Goal: Task Accomplishment & Management: Manage account settings

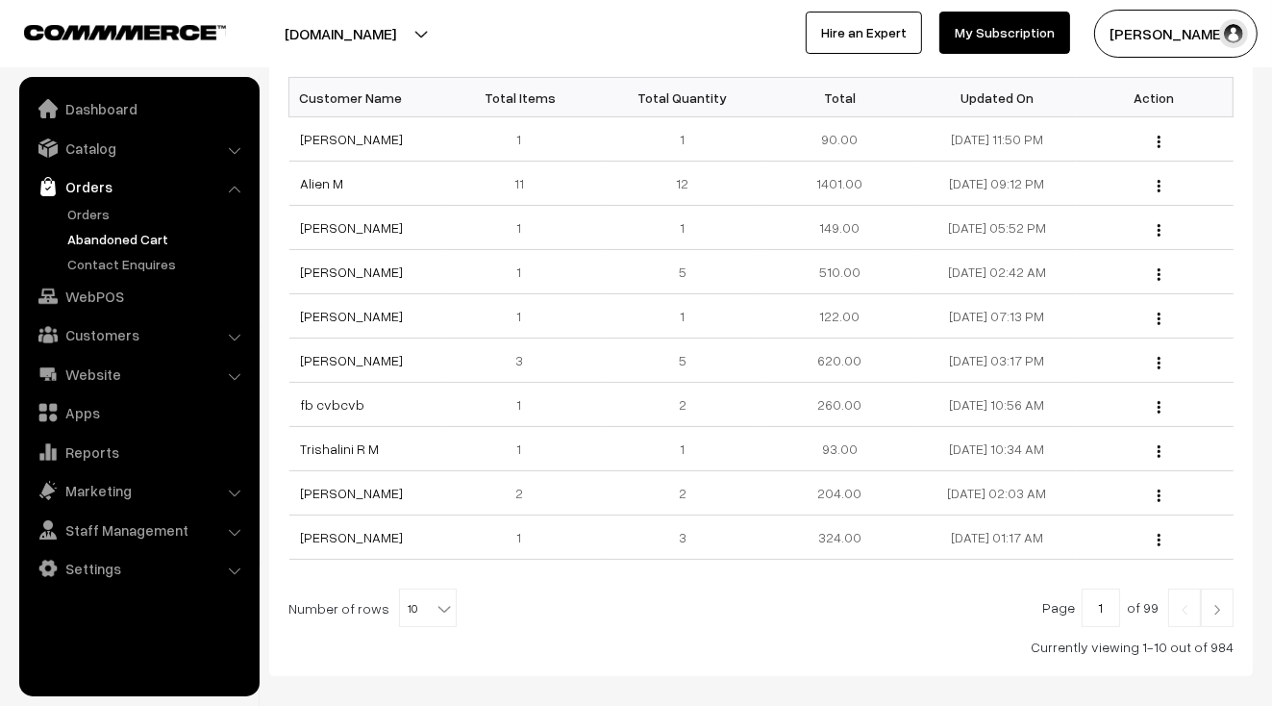
click at [102, 216] on link "Orders" at bounding box center [157, 214] width 190 height 20
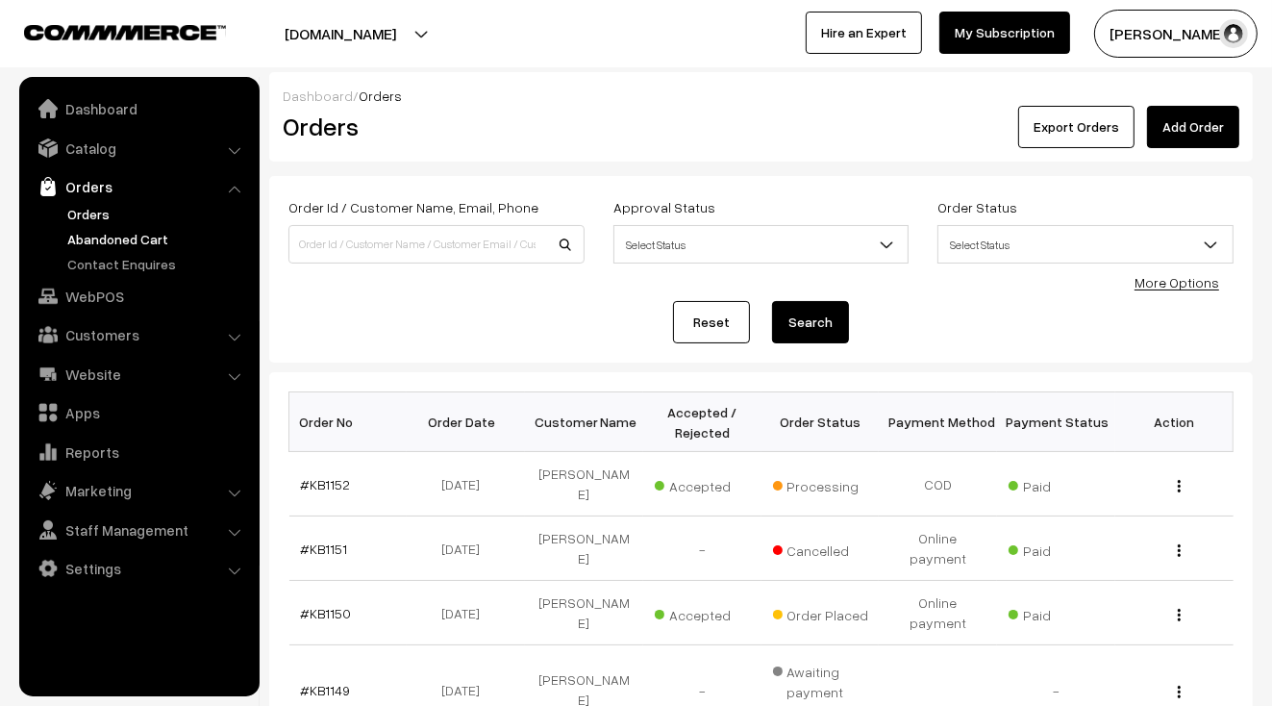
click at [116, 233] on link "Abandoned Cart" at bounding box center [157, 239] width 190 height 20
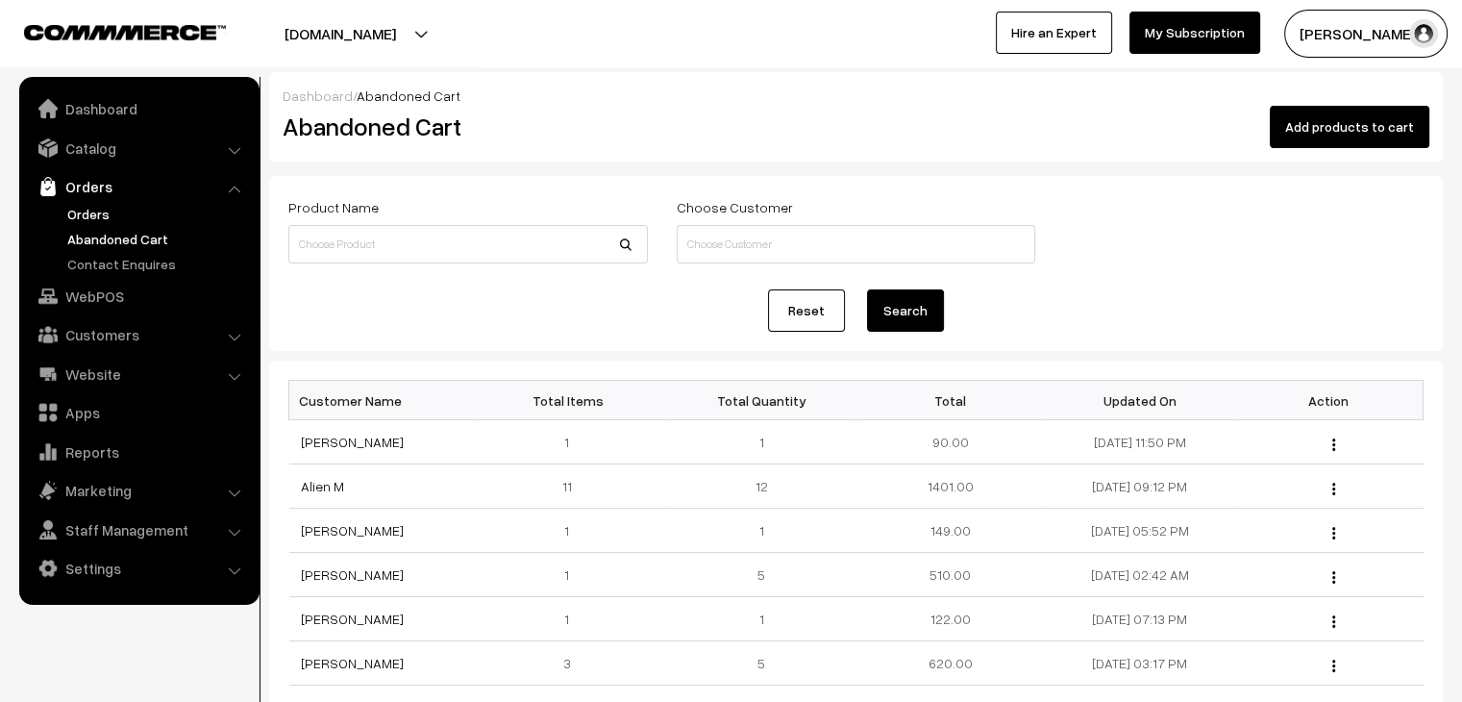
click at [104, 218] on link "Orders" at bounding box center [157, 214] width 190 height 20
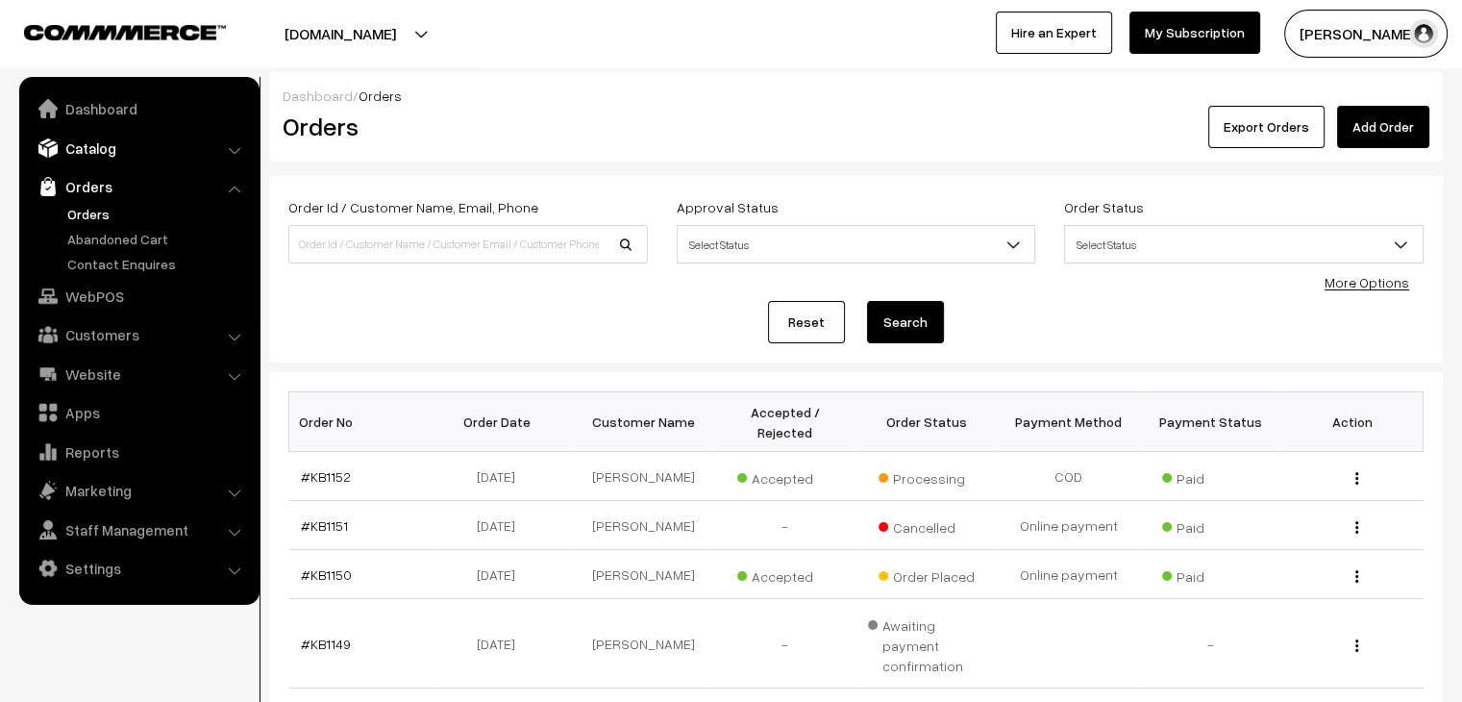
click at [187, 159] on link "Catalog" at bounding box center [138, 148] width 229 height 35
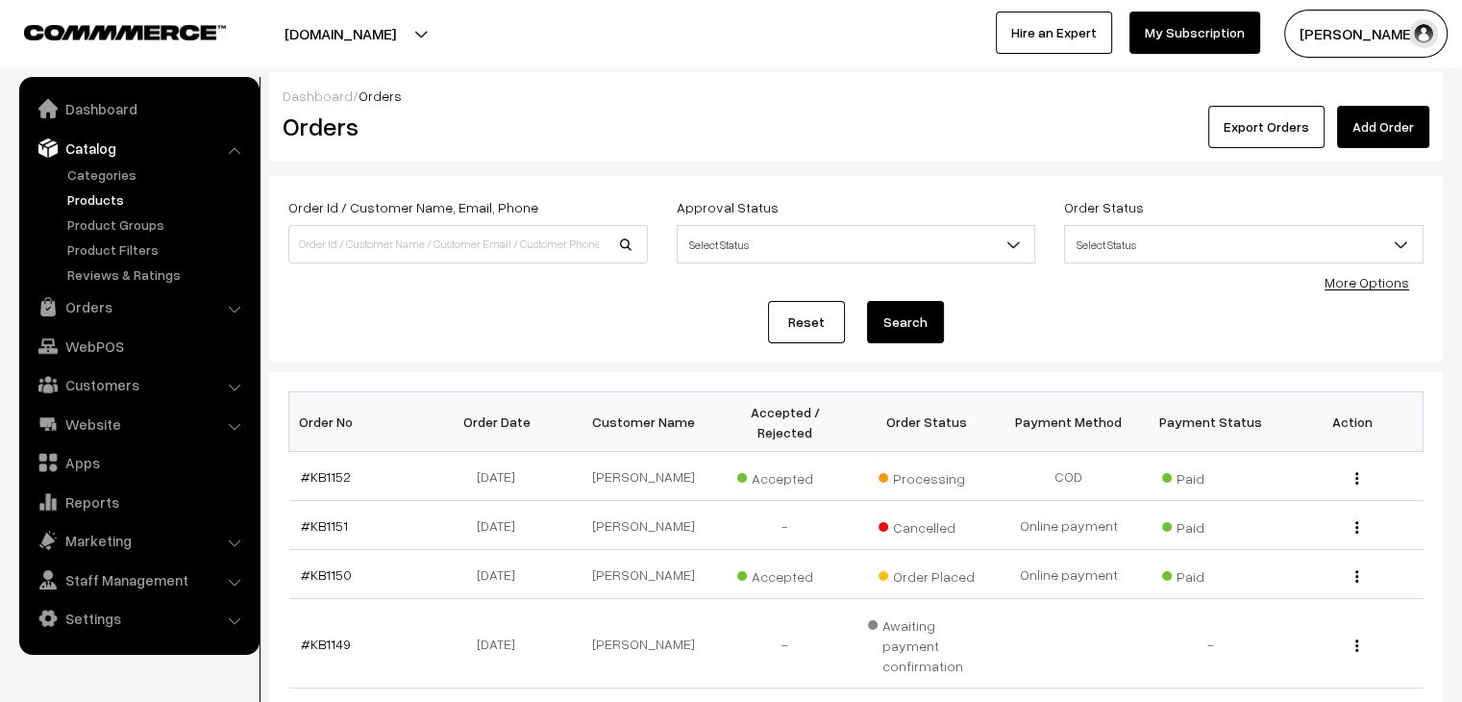
click at [131, 202] on link "Products" at bounding box center [157, 199] width 190 height 20
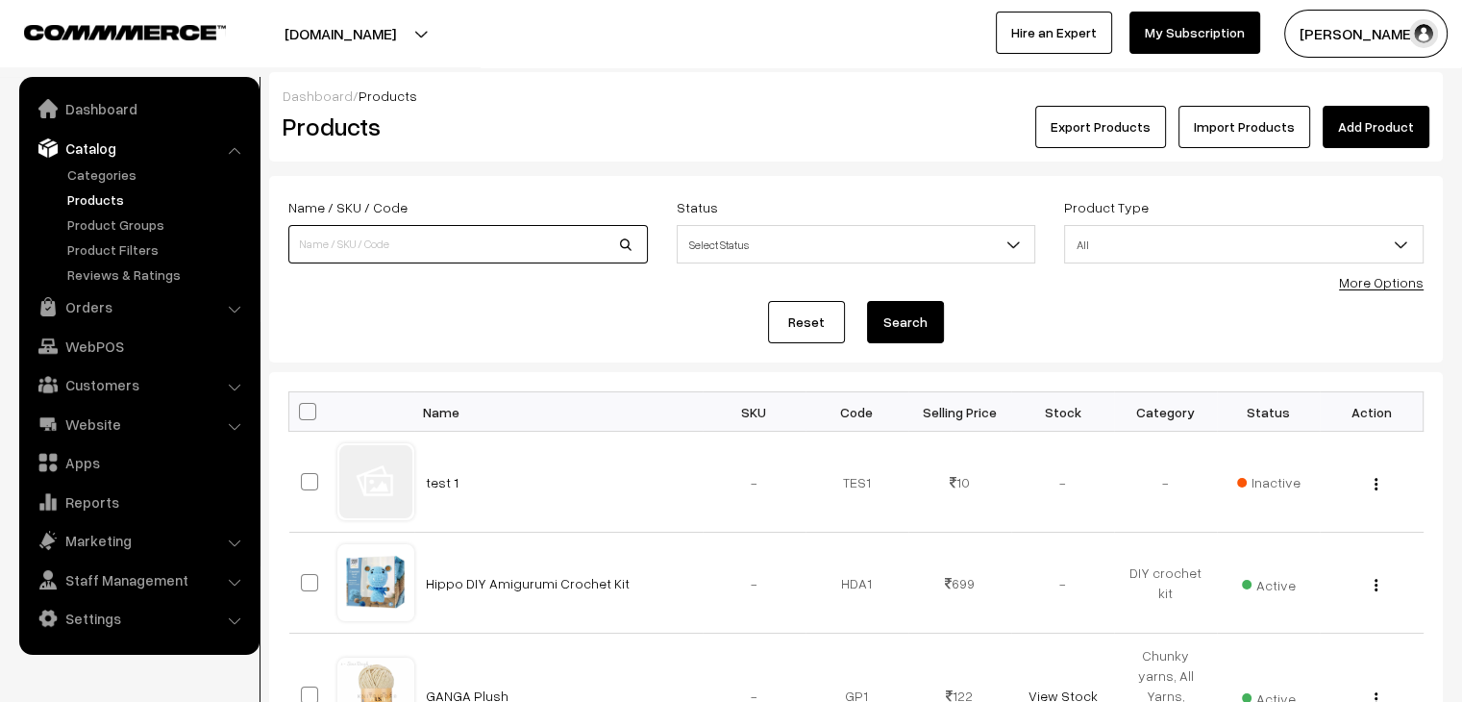
click at [335, 247] on input at bounding box center [468, 244] width 360 height 38
type input "pony"
click at [867, 301] on button "Search" at bounding box center [905, 322] width 77 height 42
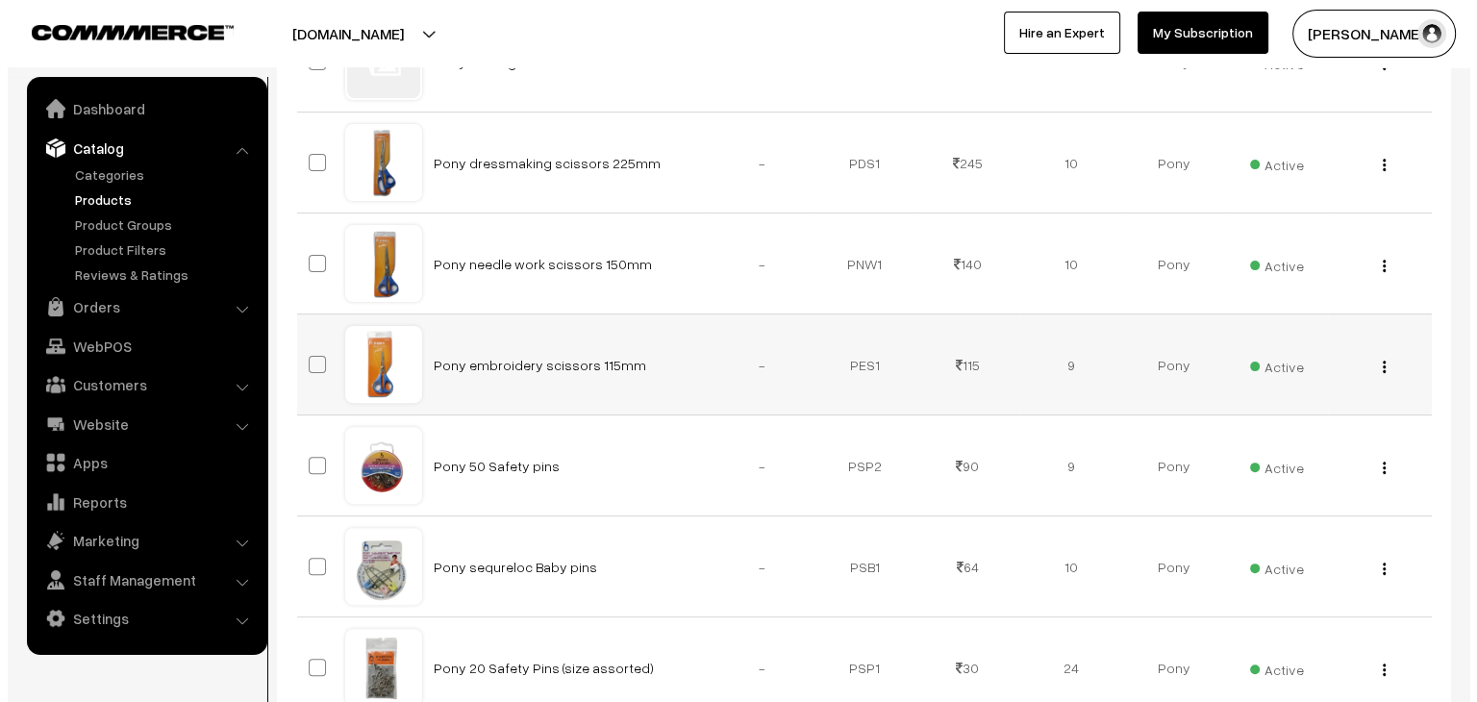
scroll to position [508, 0]
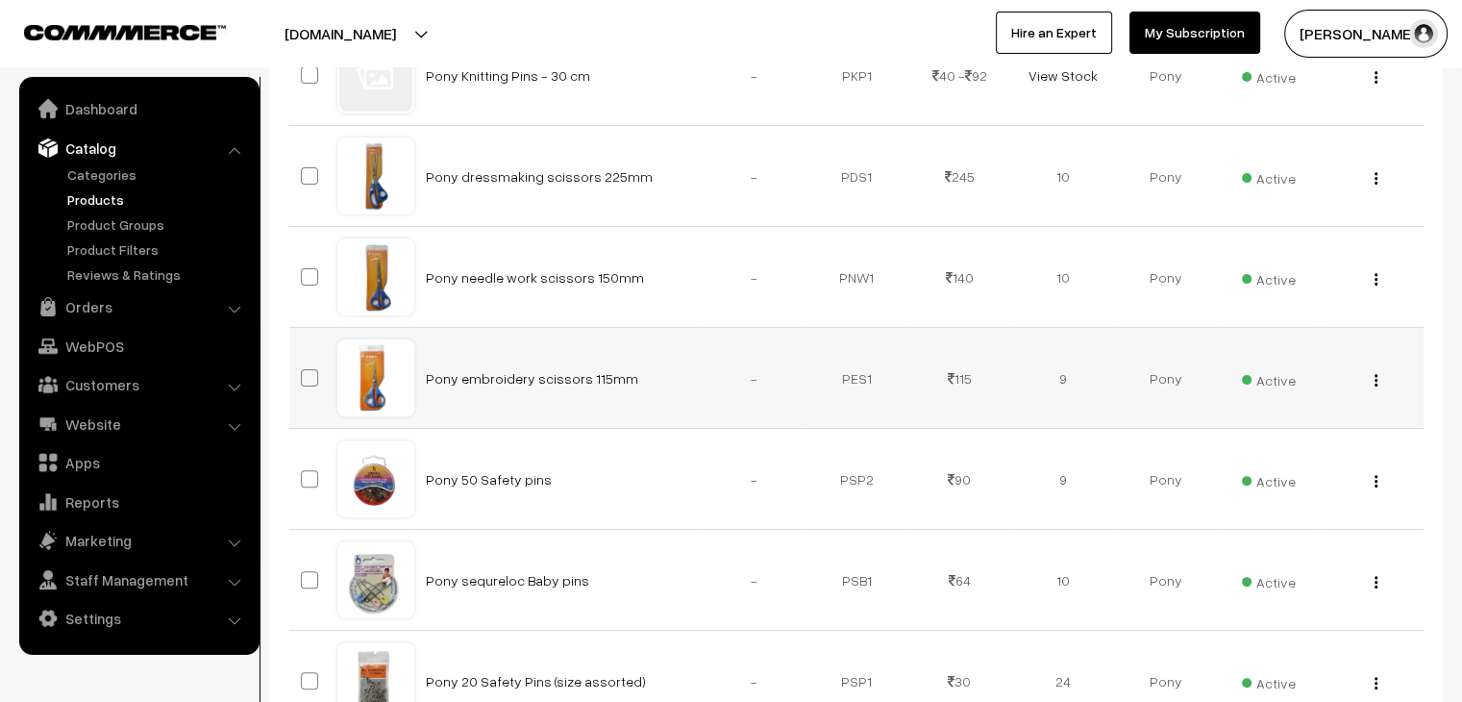
click at [1257, 385] on span "Active" at bounding box center [1269, 377] width 54 height 25
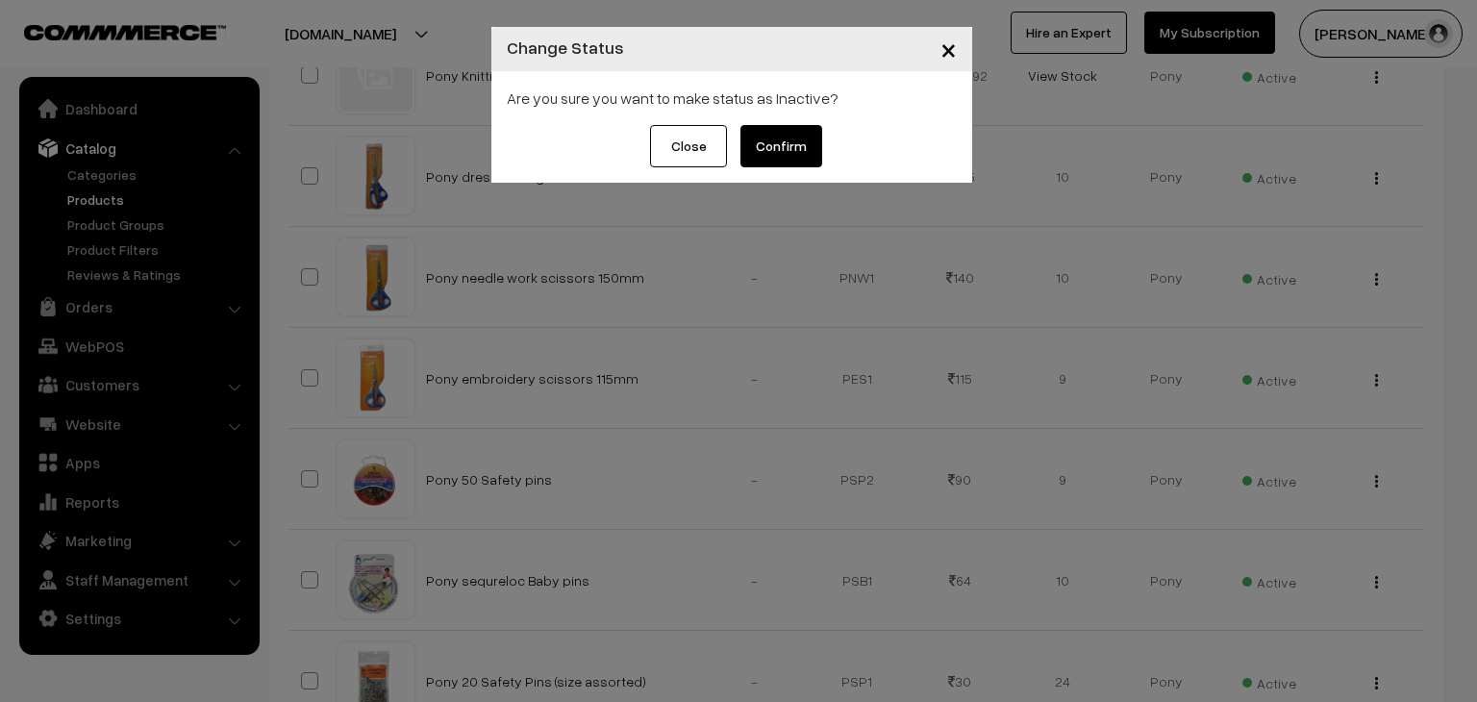
click at [786, 142] on button "Confirm" at bounding box center [781, 146] width 82 height 42
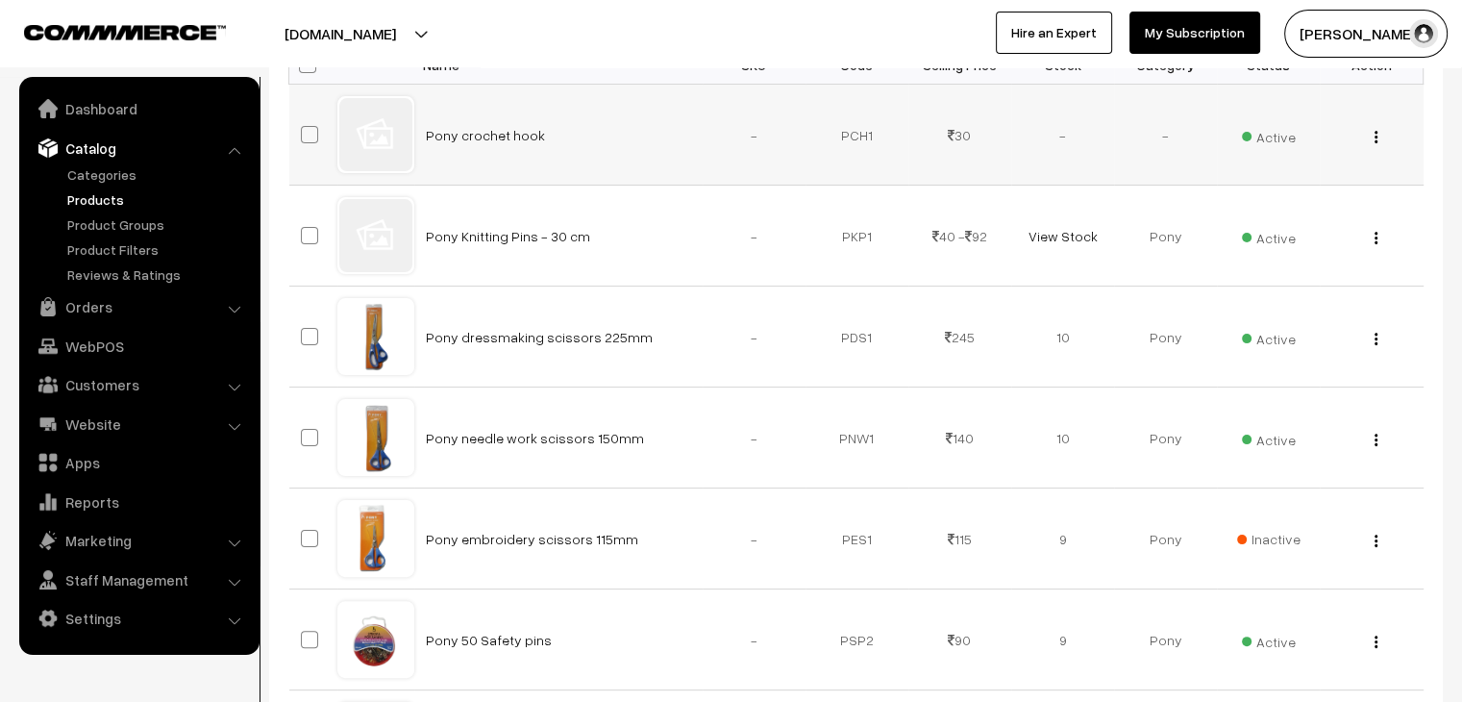
scroll to position [373, 0]
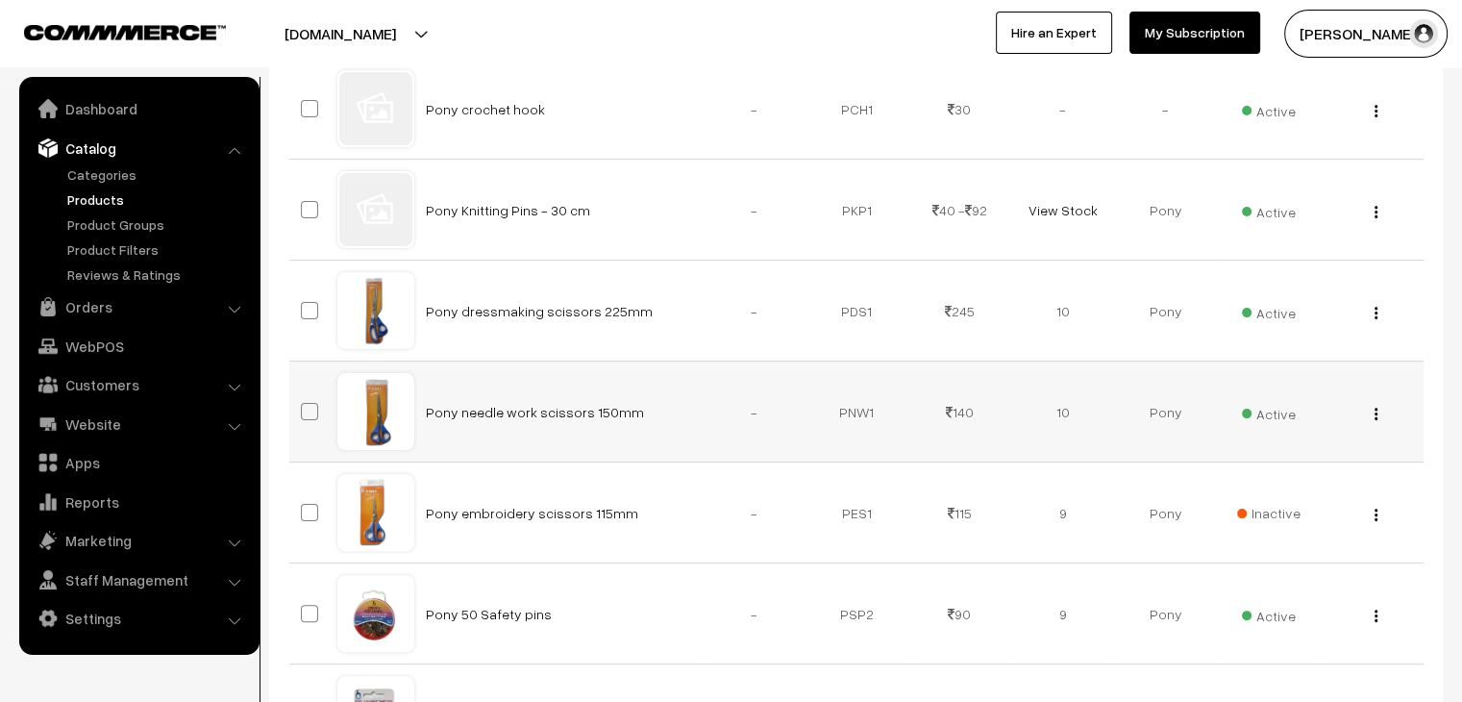
click at [1377, 417] on img "button" at bounding box center [1376, 414] width 3 height 12
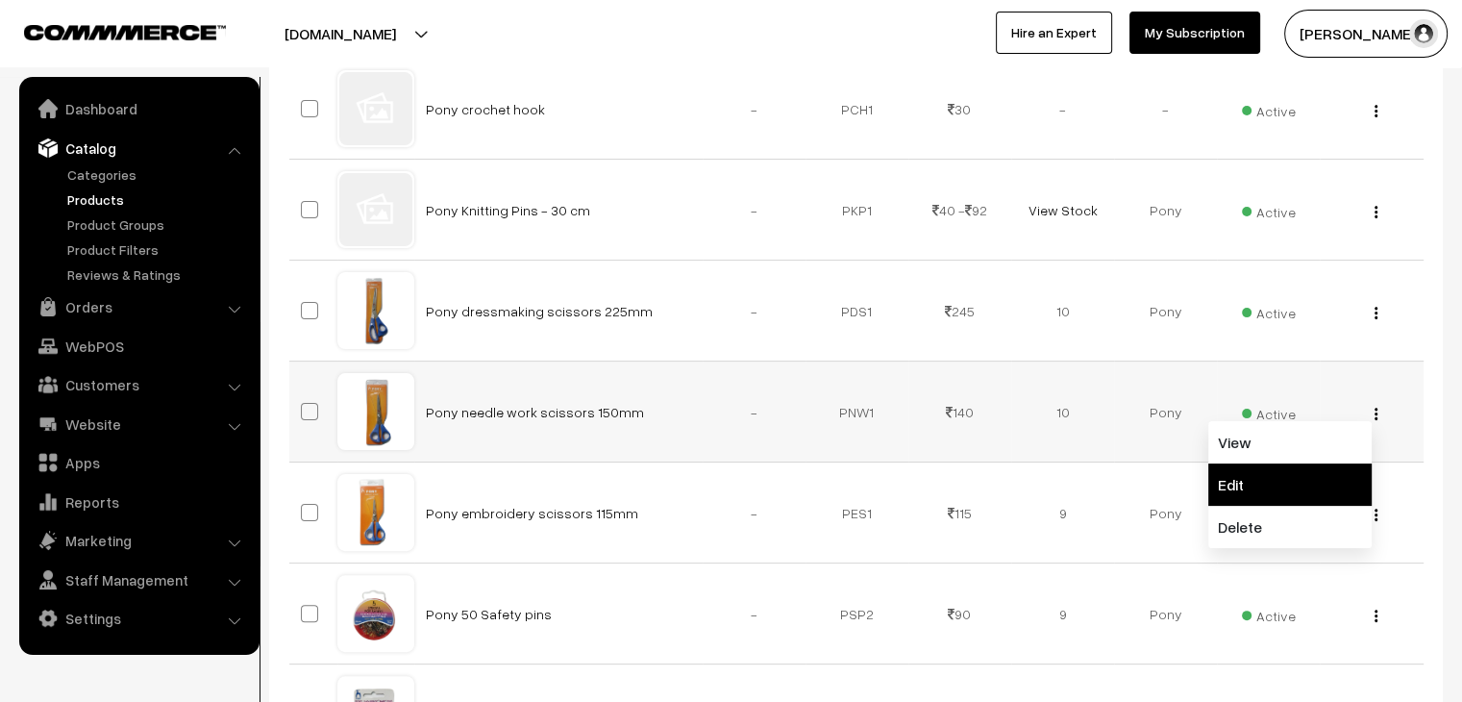
click at [1302, 474] on link "Edit" at bounding box center [1289, 484] width 163 height 42
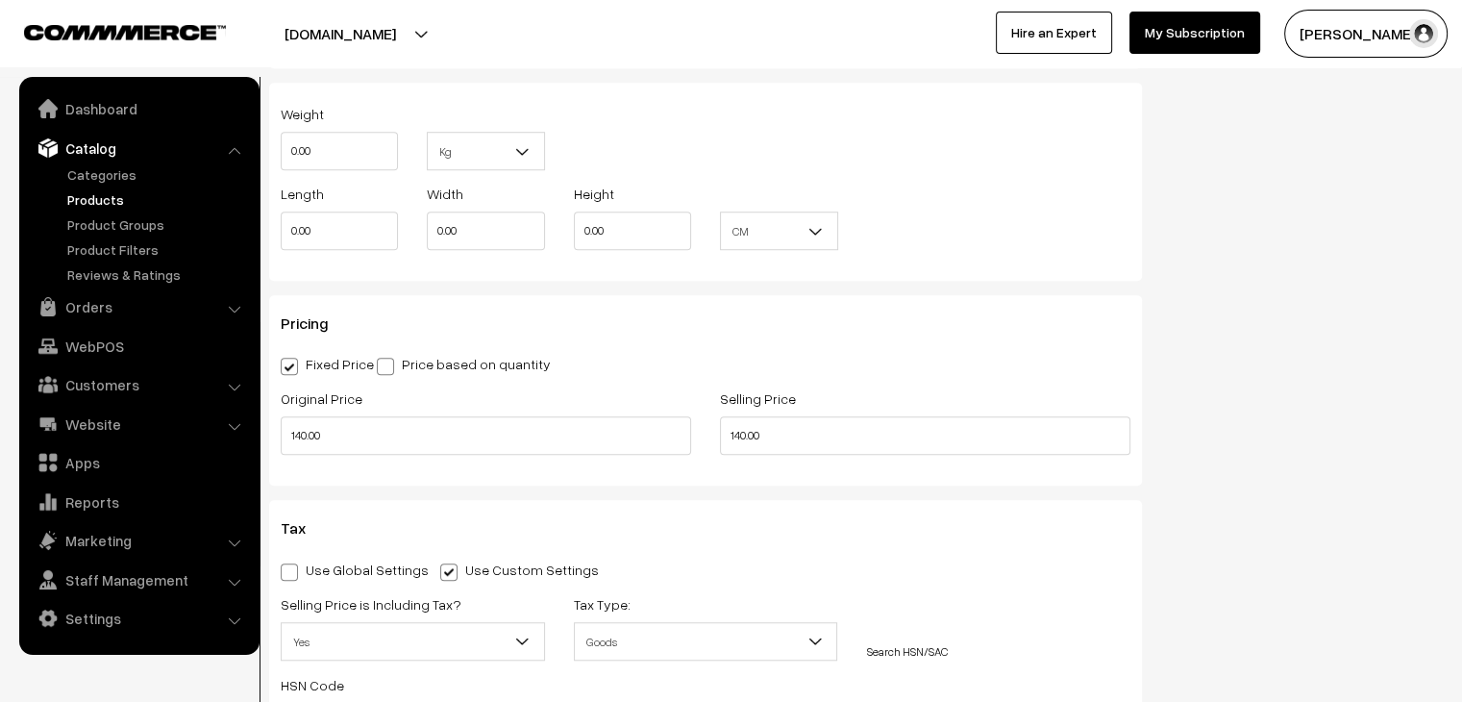
scroll to position [1421, 0]
click at [298, 436] on input "140.00" at bounding box center [486, 433] width 411 height 38
type input "150.00"
click at [737, 436] on input "140.00" at bounding box center [925, 433] width 411 height 38
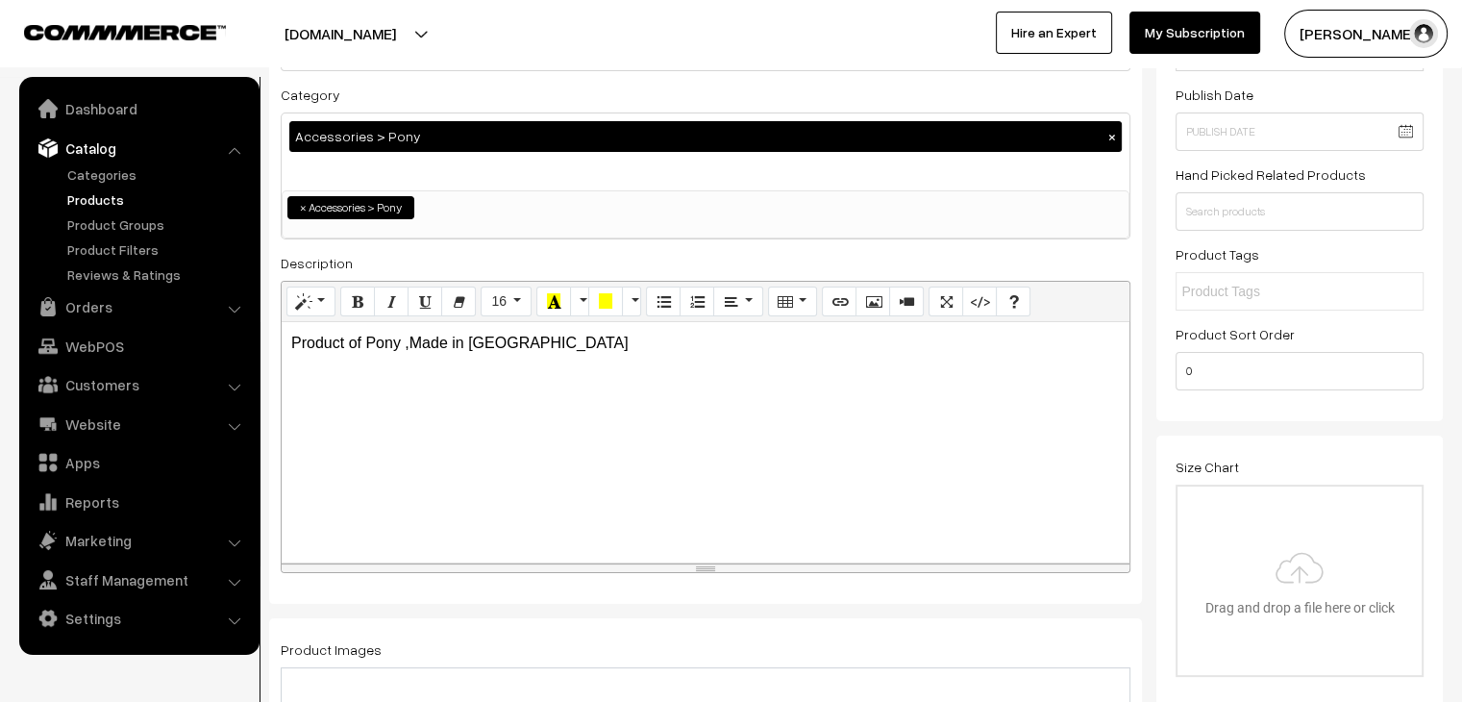
scroll to position [0, 0]
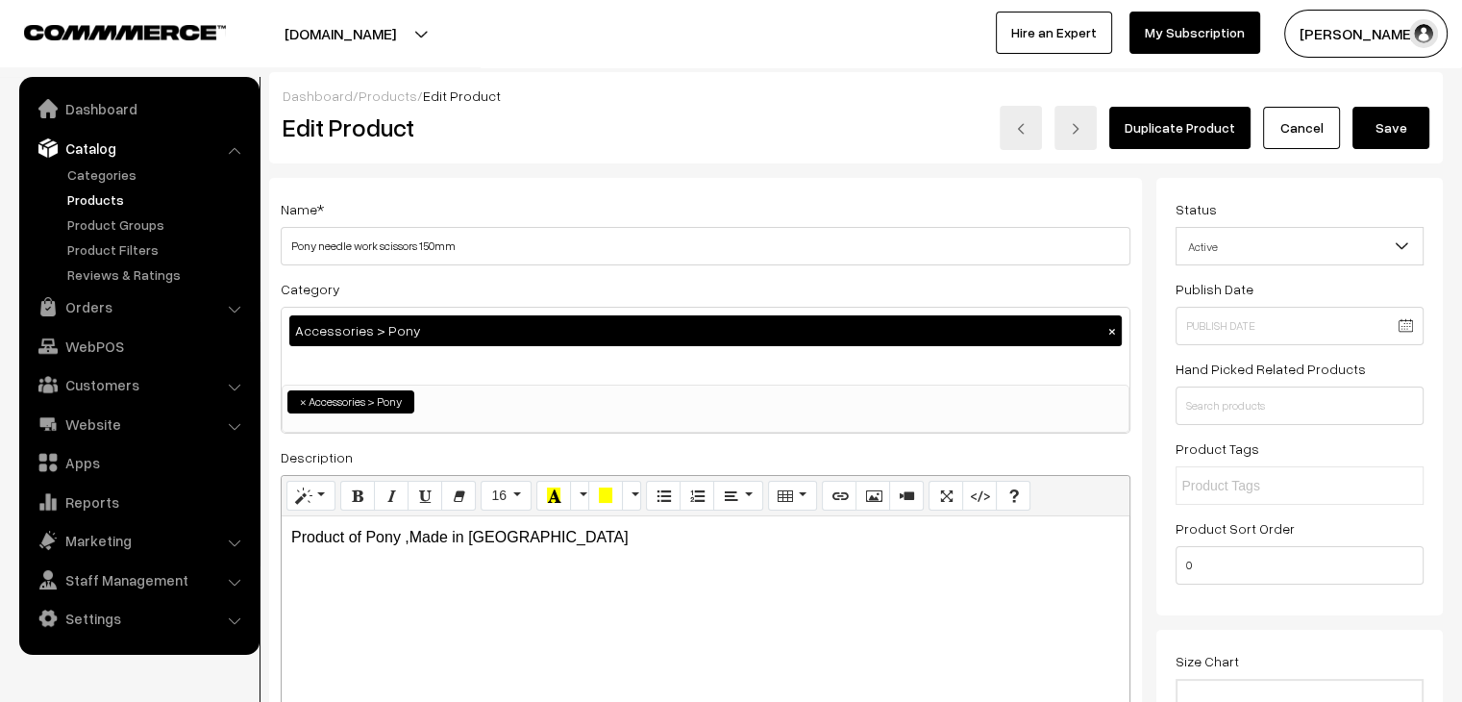
type input "150.00"
click at [1367, 134] on button "Save" at bounding box center [1391, 128] width 77 height 42
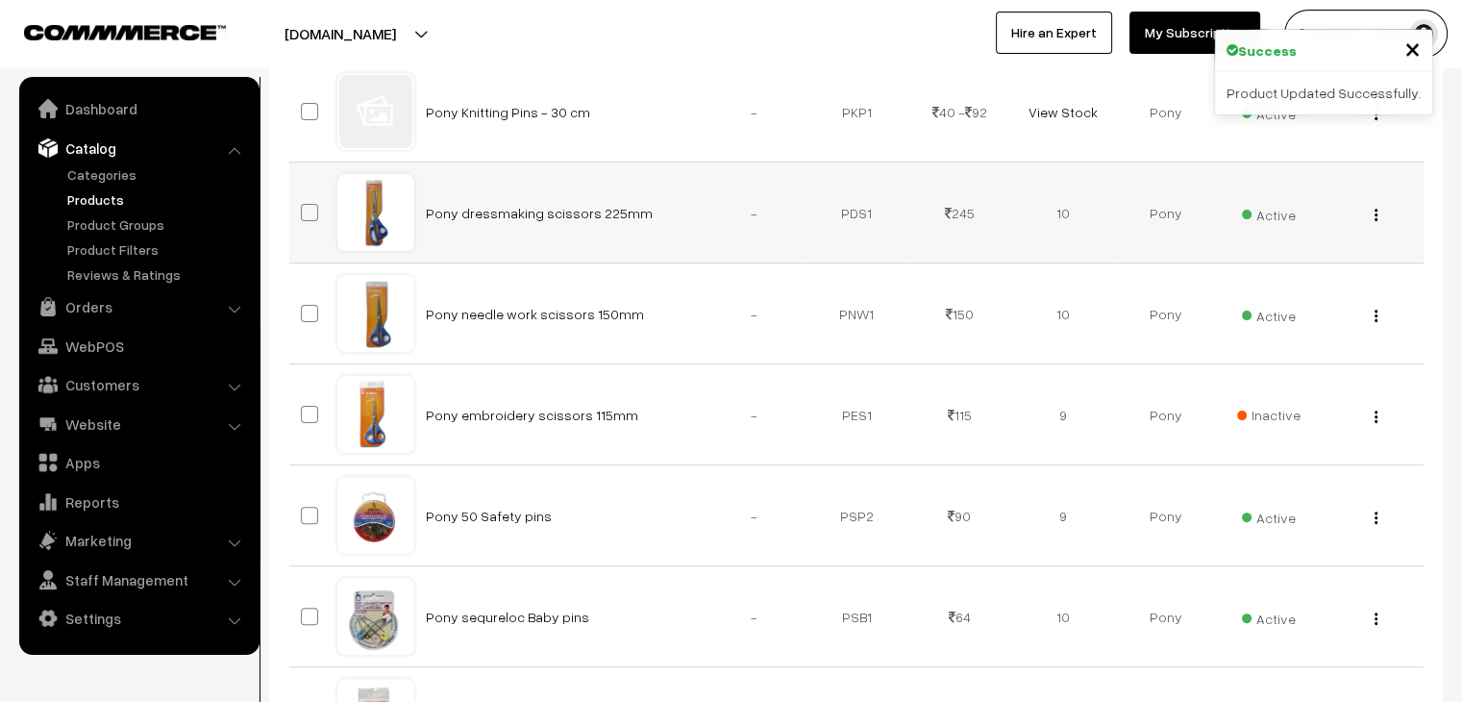
scroll to position [472, 0]
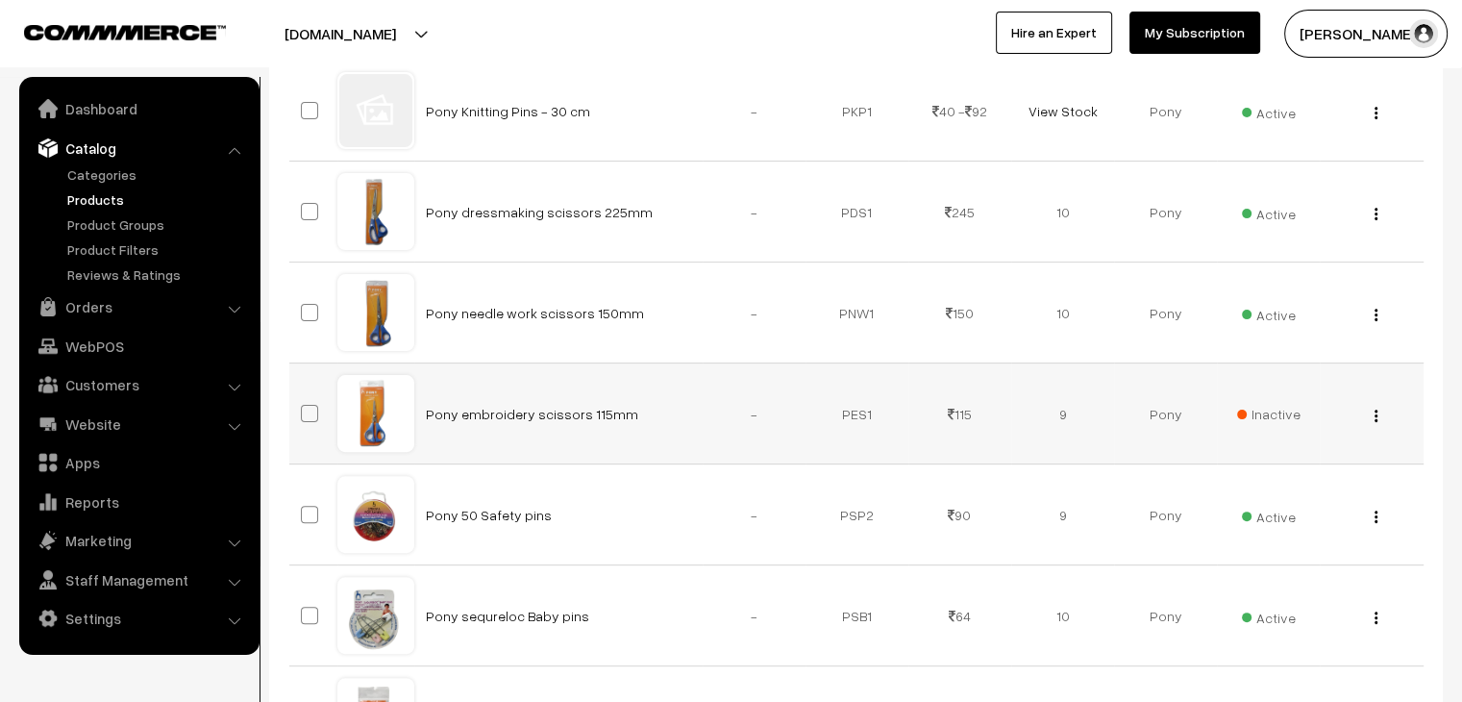
click at [1375, 415] on img "button" at bounding box center [1376, 416] width 3 height 12
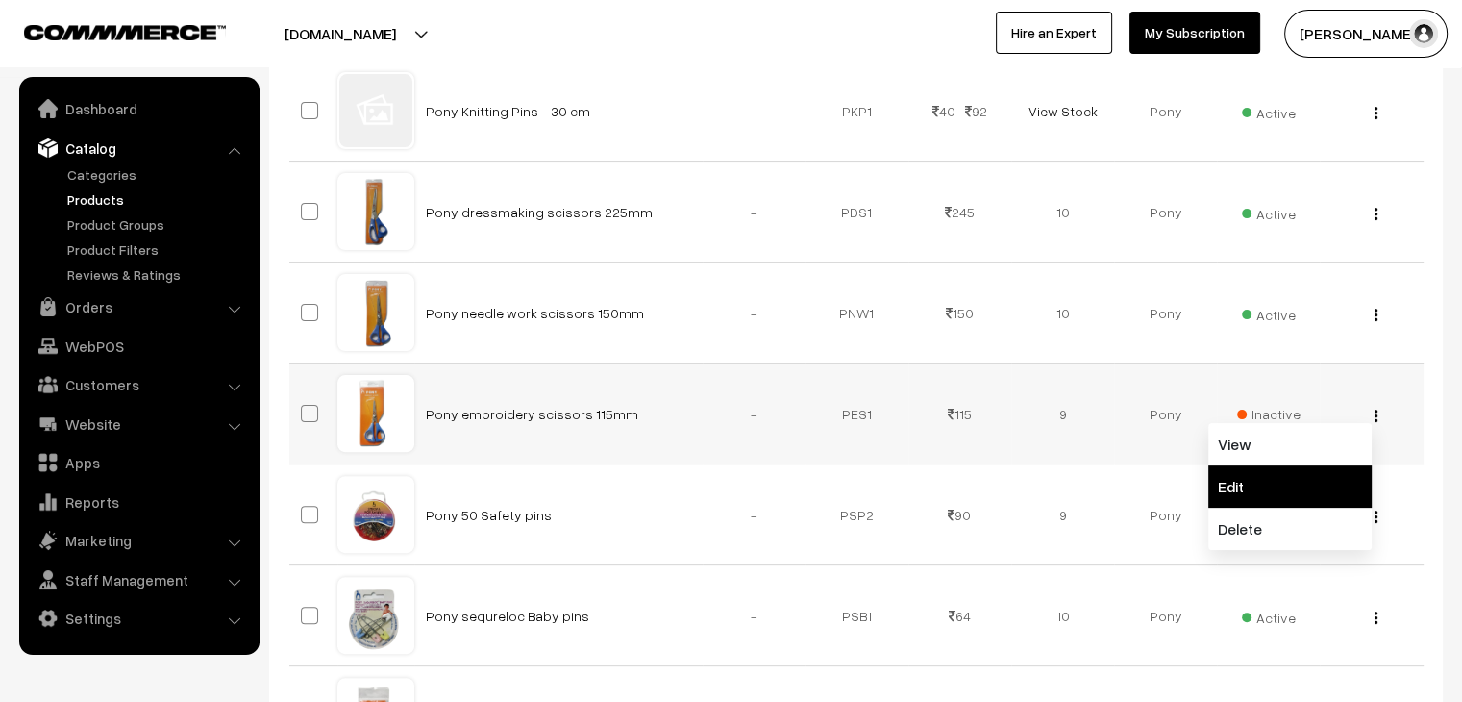
click at [1288, 478] on link "Edit" at bounding box center [1289, 486] width 163 height 42
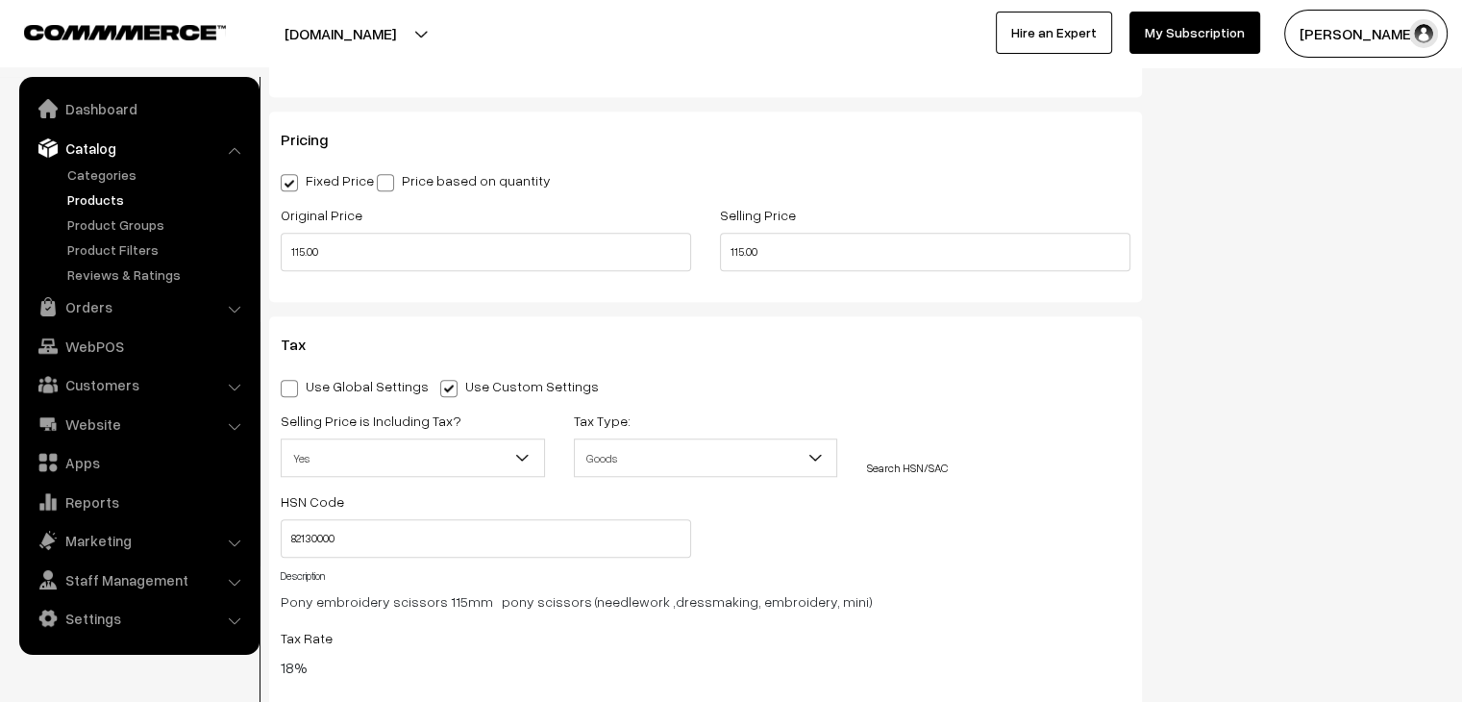
scroll to position [1626, 0]
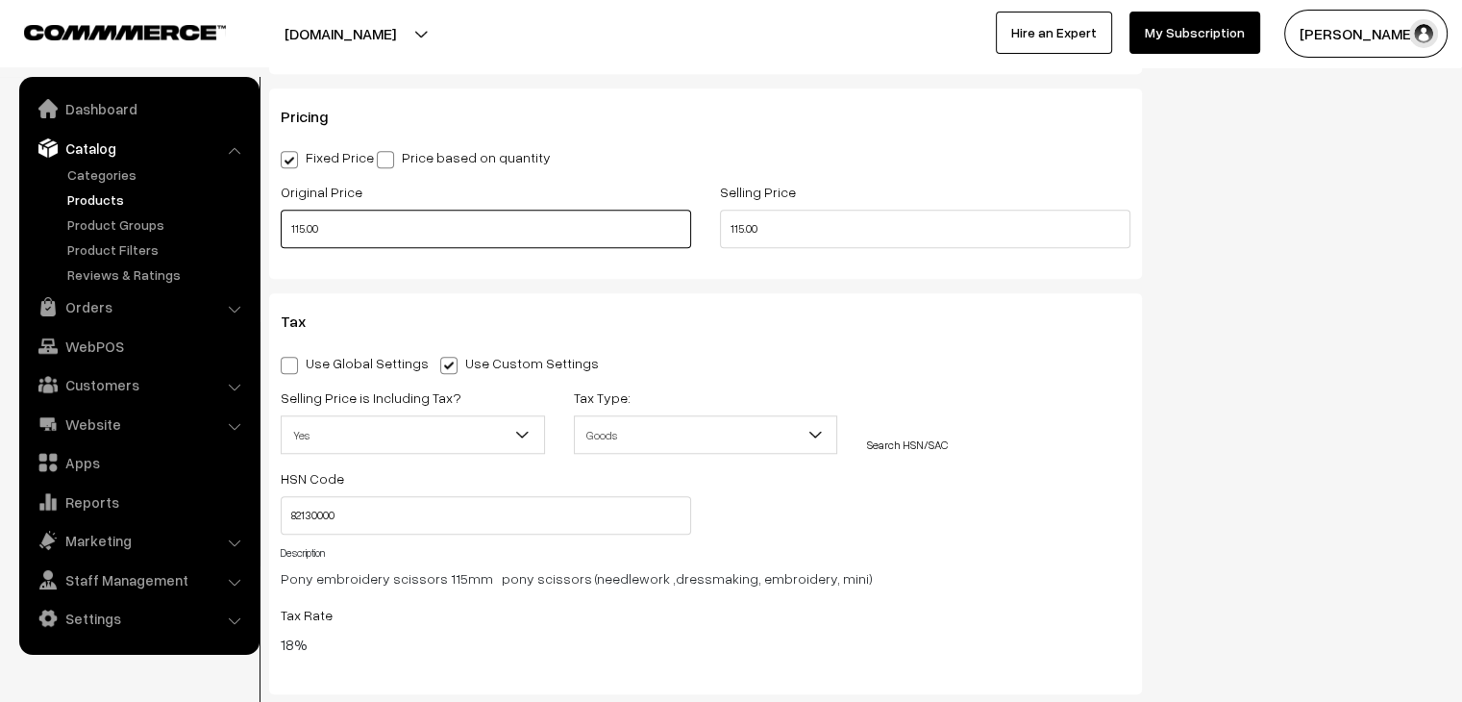
click at [304, 232] on input "115.00" at bounding box center [486, 229] width 411 height 38
type input "125.00"
click at [735, 226] on input "115.00" at bounding box center [925, 229] width 411 height 38
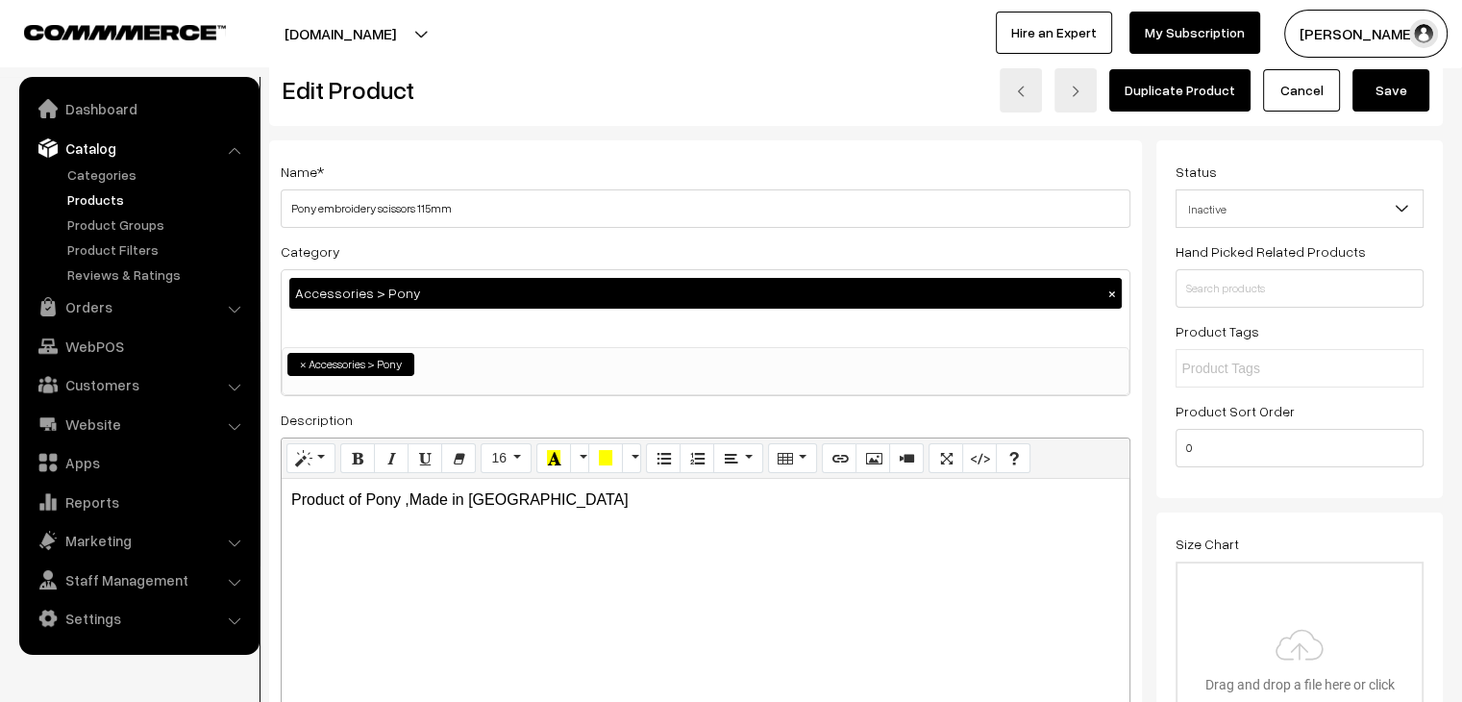
scroll to position [0, 0]
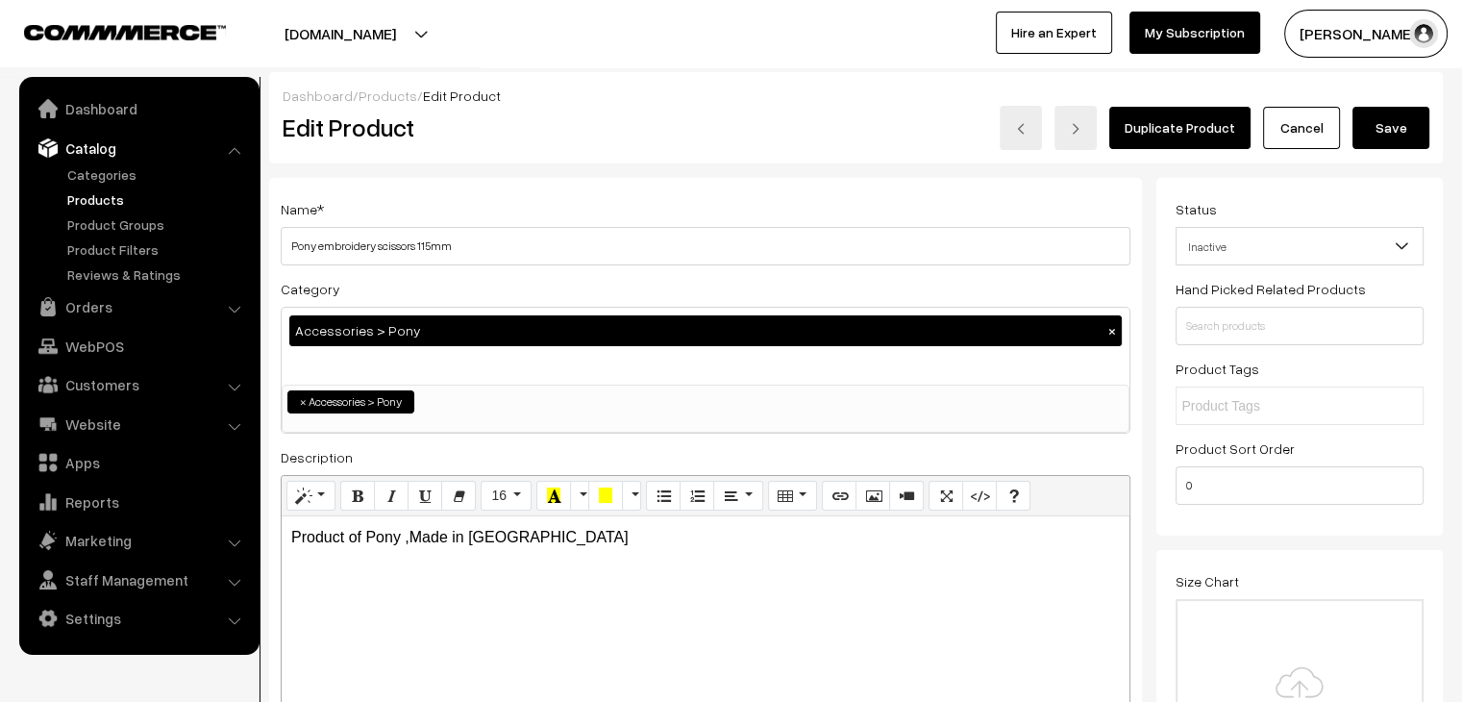
type input "125.00"
click at [1398, 126] on button "Save" at bounding box center [1391, 128] width 77 height 42
